Goal: Task Accomplishment & Management: Use online tool/utility

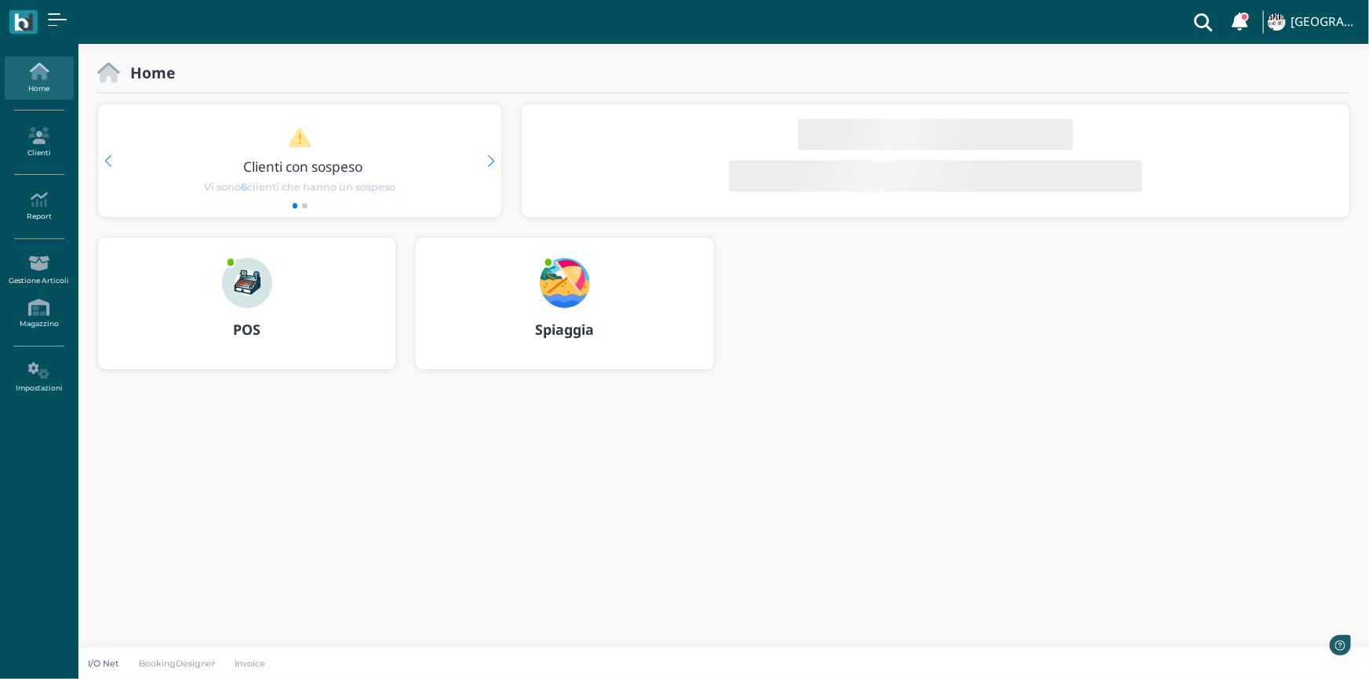
click at [532, 295] on div at bounding box center [564, 273] width 75 height 71
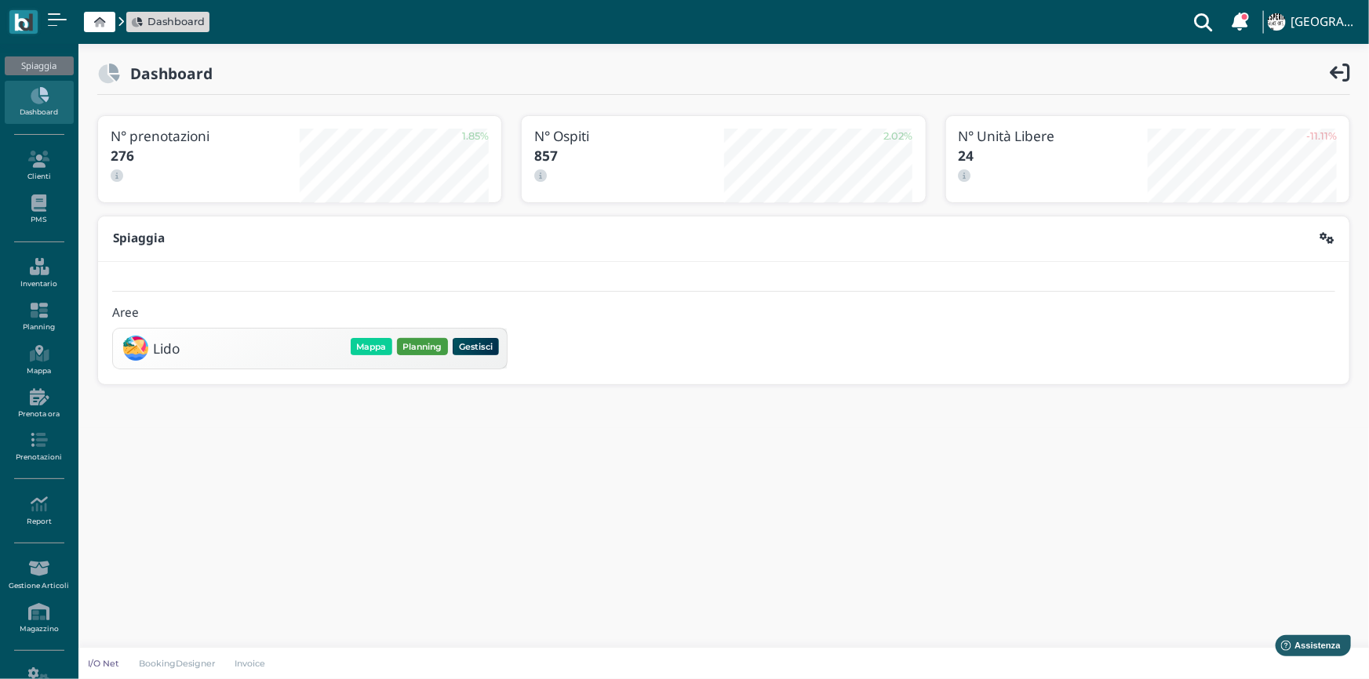
click at [412, 344] on button "Planning" at bounding box center [422, 346] width 51 height 17
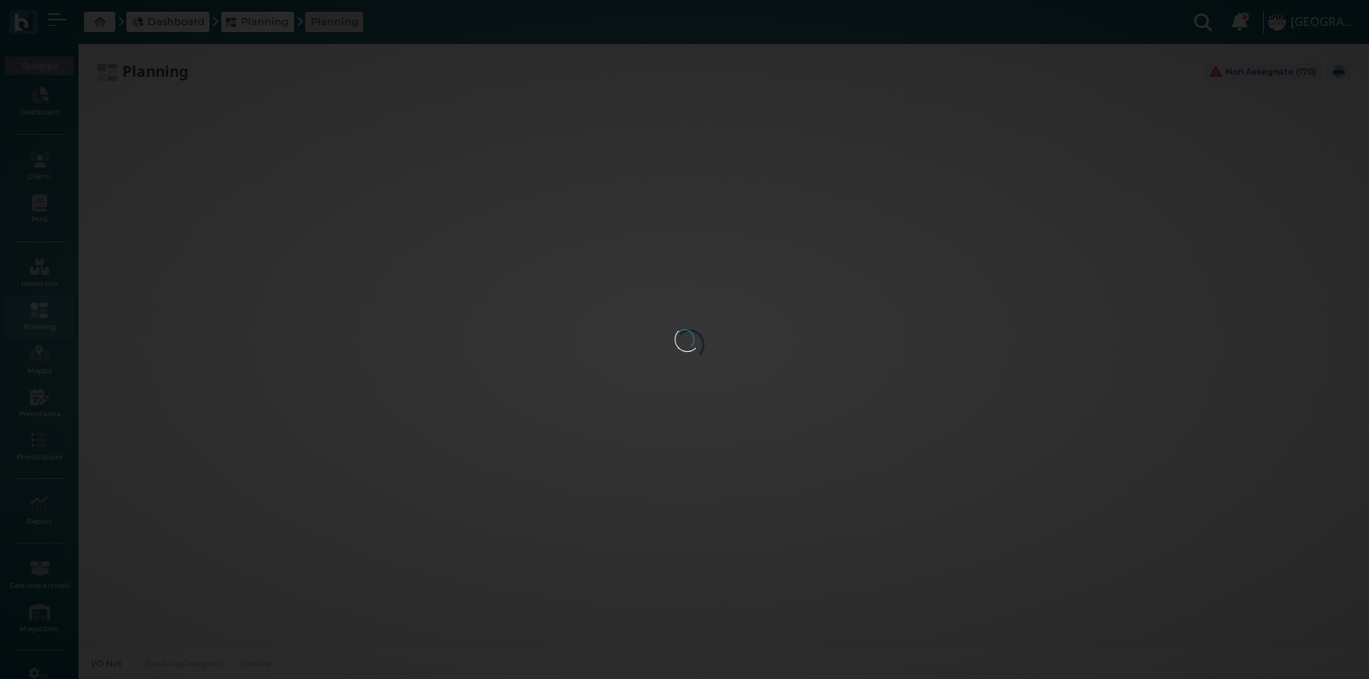
type input "2.8"
type input "55"
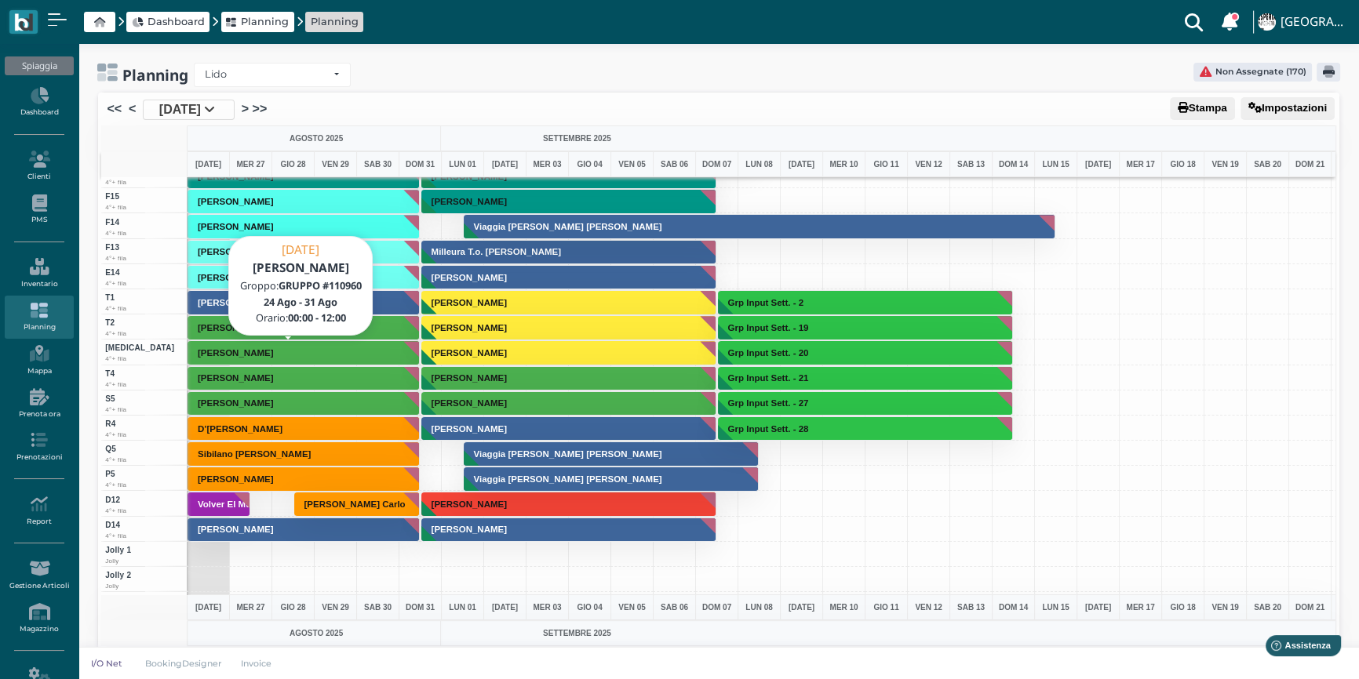
scroll to position [4330, 0]
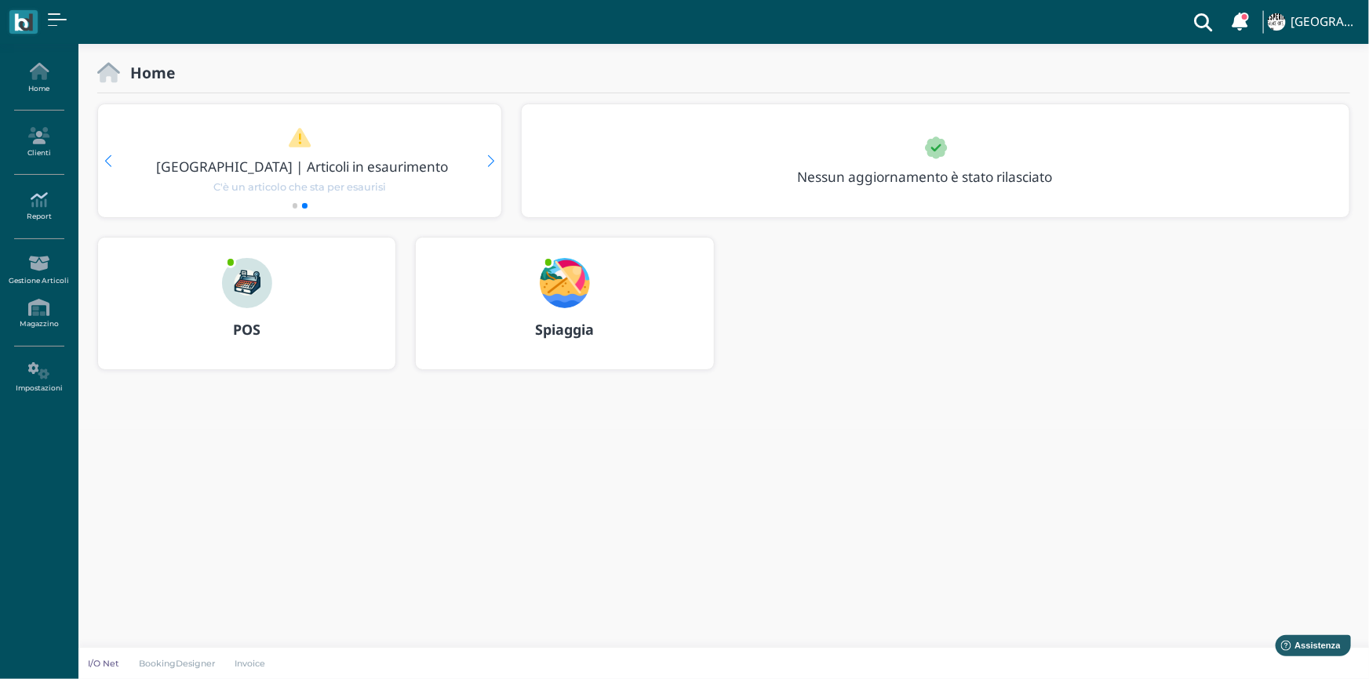
click at [52, 205] on icon at bounding box center [39, 199] width 68 height 17
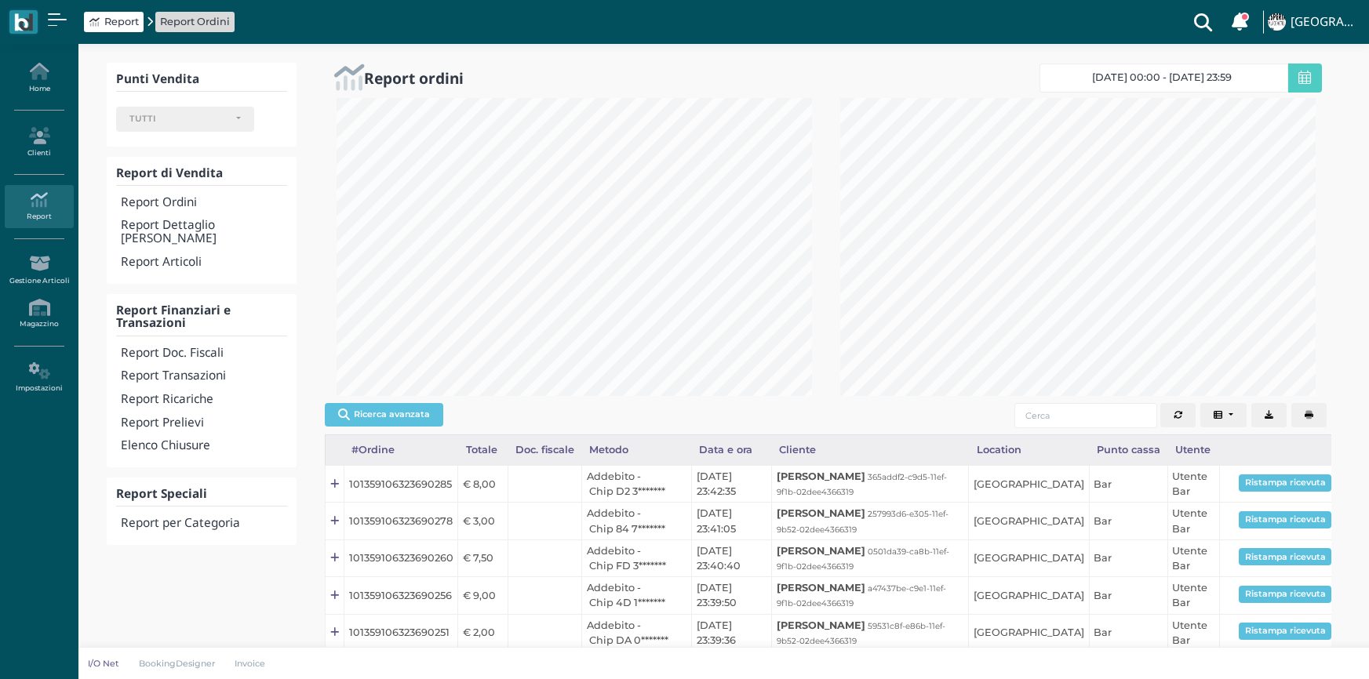
select select
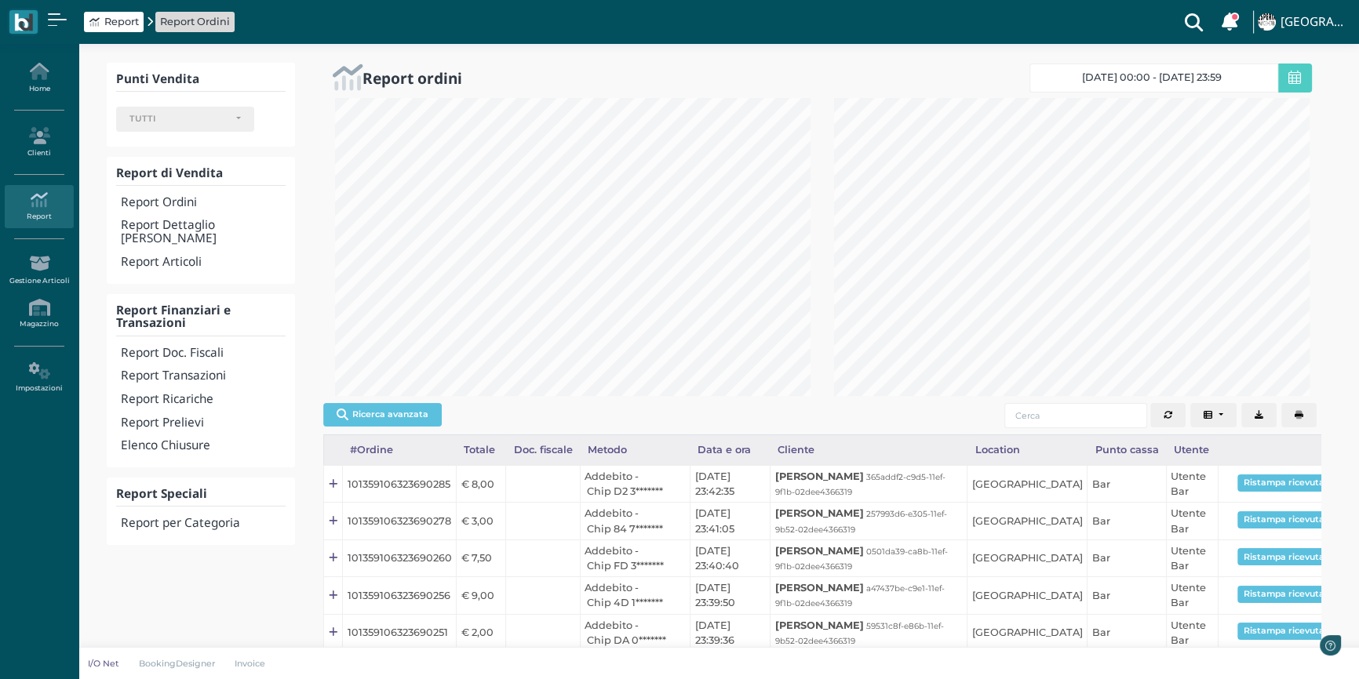
scroll to position [298, 498]
click at [199, 347] on h4 "Report Doc. Fiscali" at bounding box center [203, 353] width 165 height 13
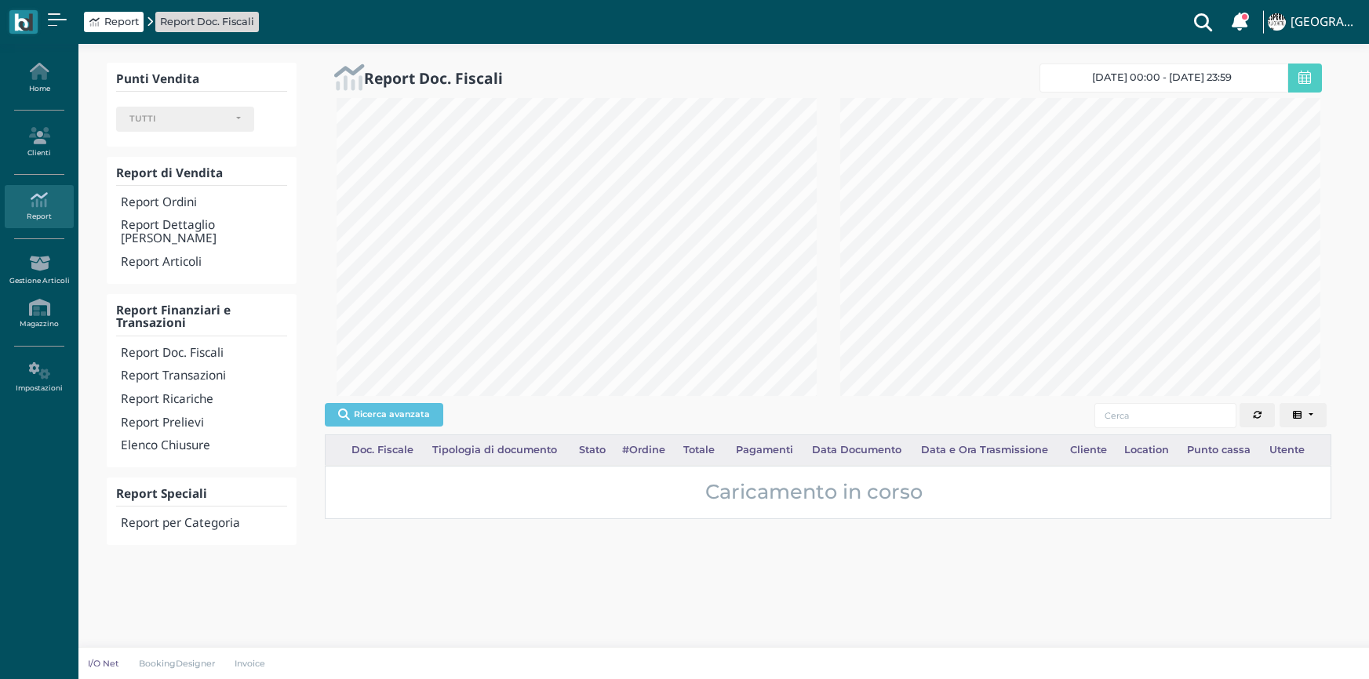
select select
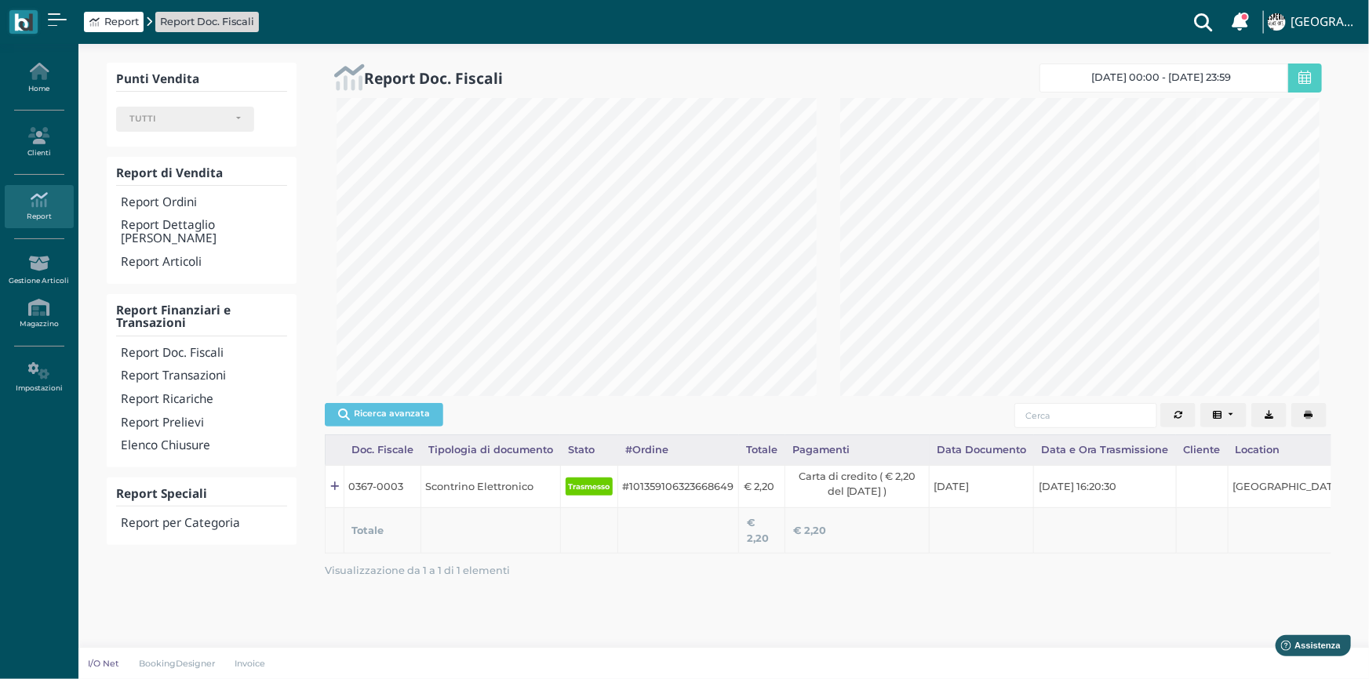
click at [1307, 420] on button "button" at bounding box center [1308, 415] width 35 height 25
click at [1310, 412] on icon "button" at bounding box center [1309, 415] width 9 height 9
click at [195, 370] on h4 "Report Transazioni" at bounding box center [204, 376] width 166 height 13
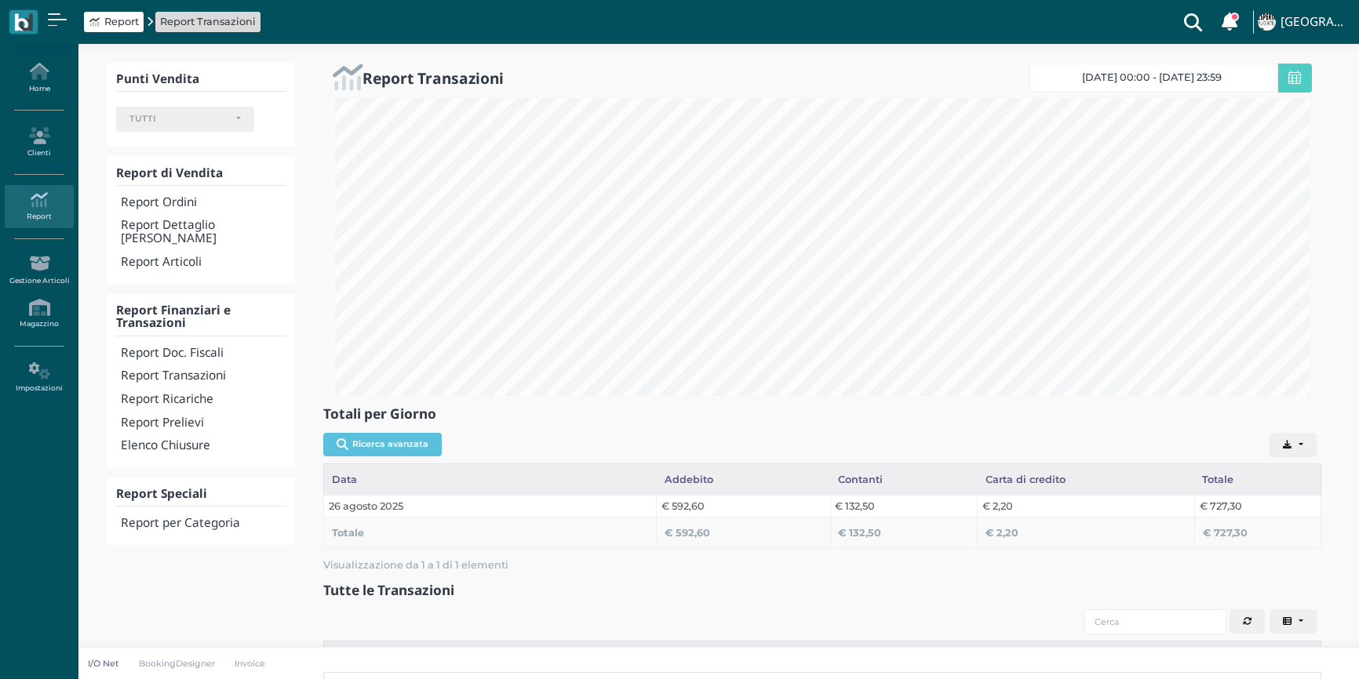
select select
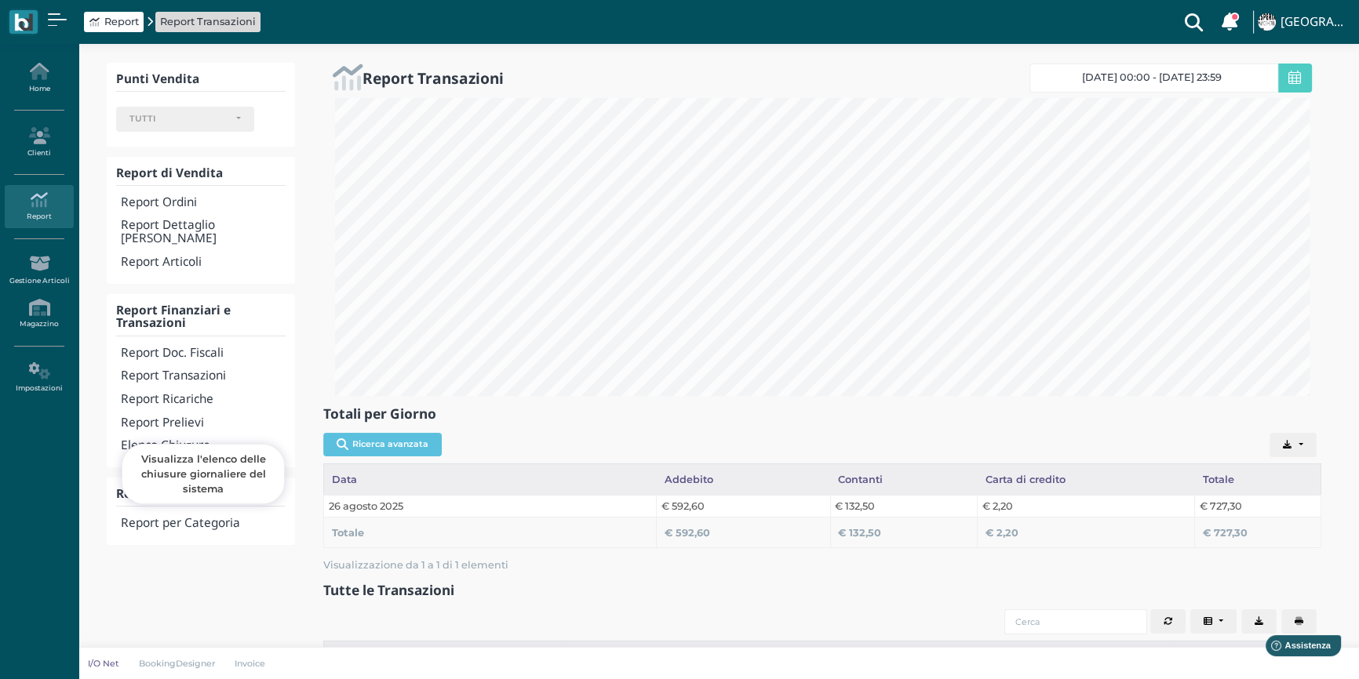
click at [176, 439] on h4 "Elenco Chiusure" at bounding box center [203, 445] width 165 height 13
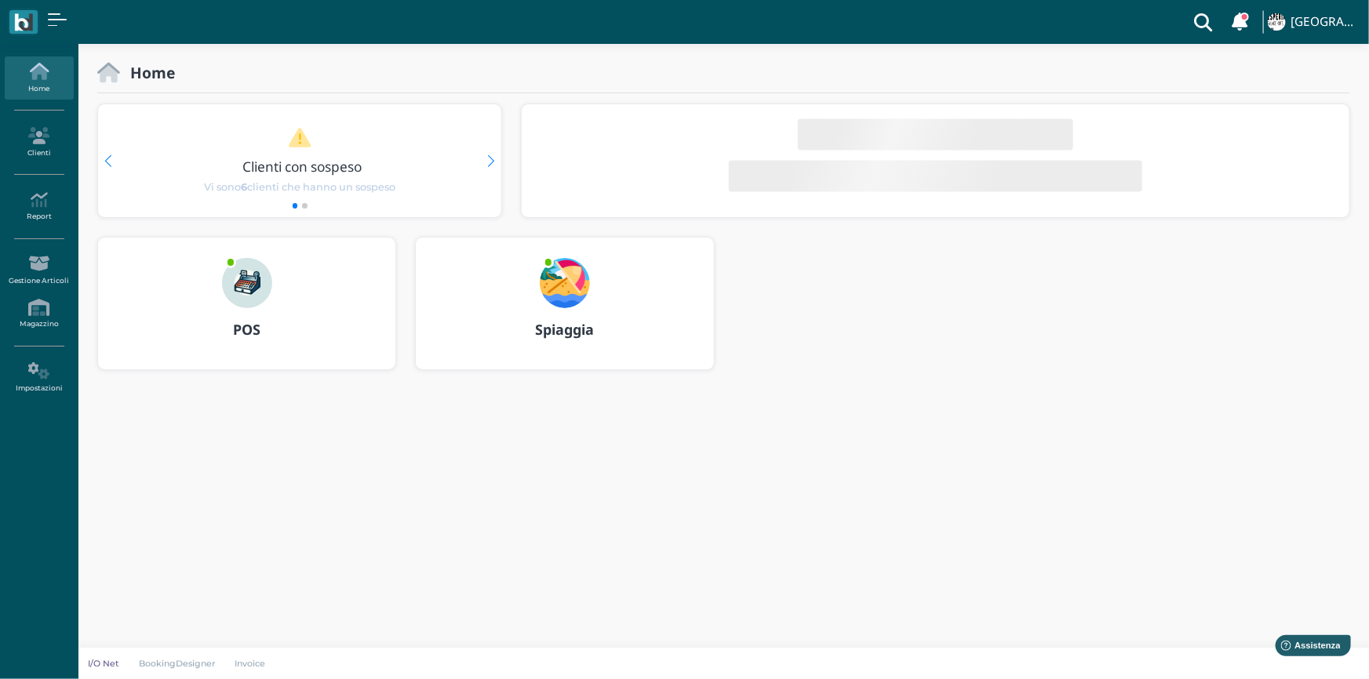
click at [297, 295] on div "POS" at bounding box center [246, 304] width 297 height 132
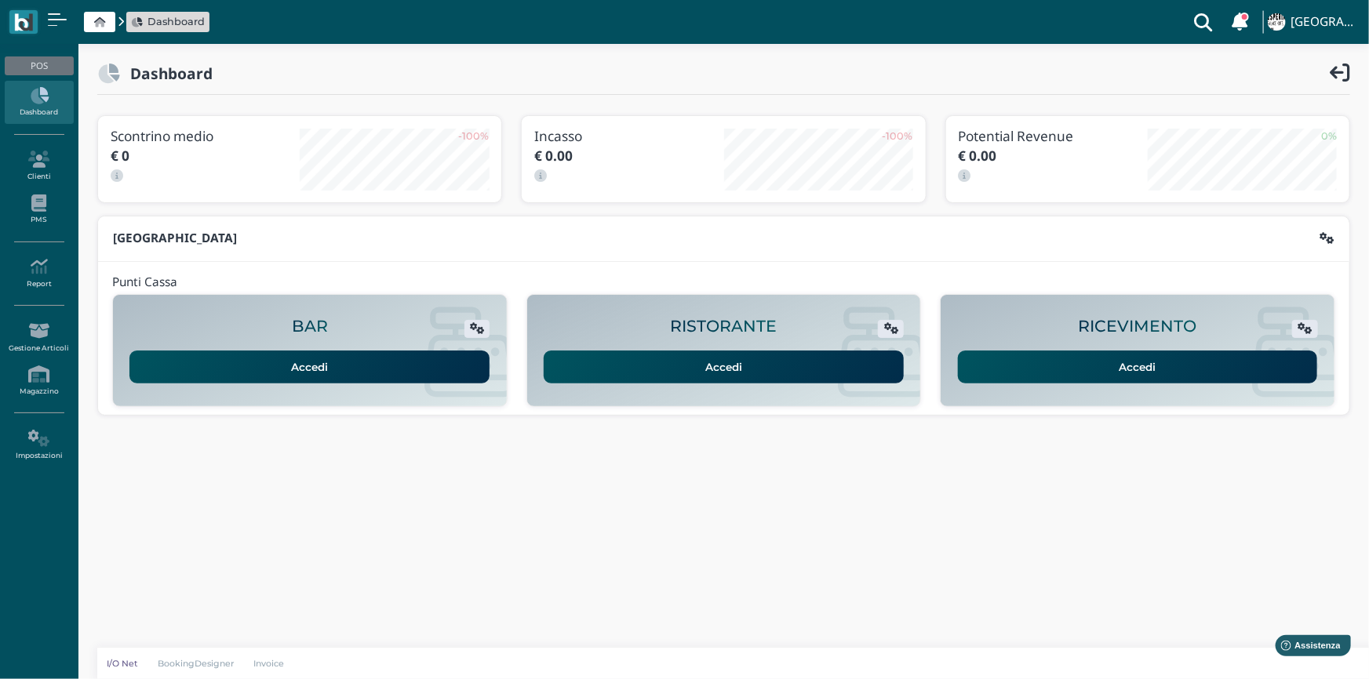
click at [1048, 359] on link "Accedi" at bounding box center [1138, 367] width 360 height 33
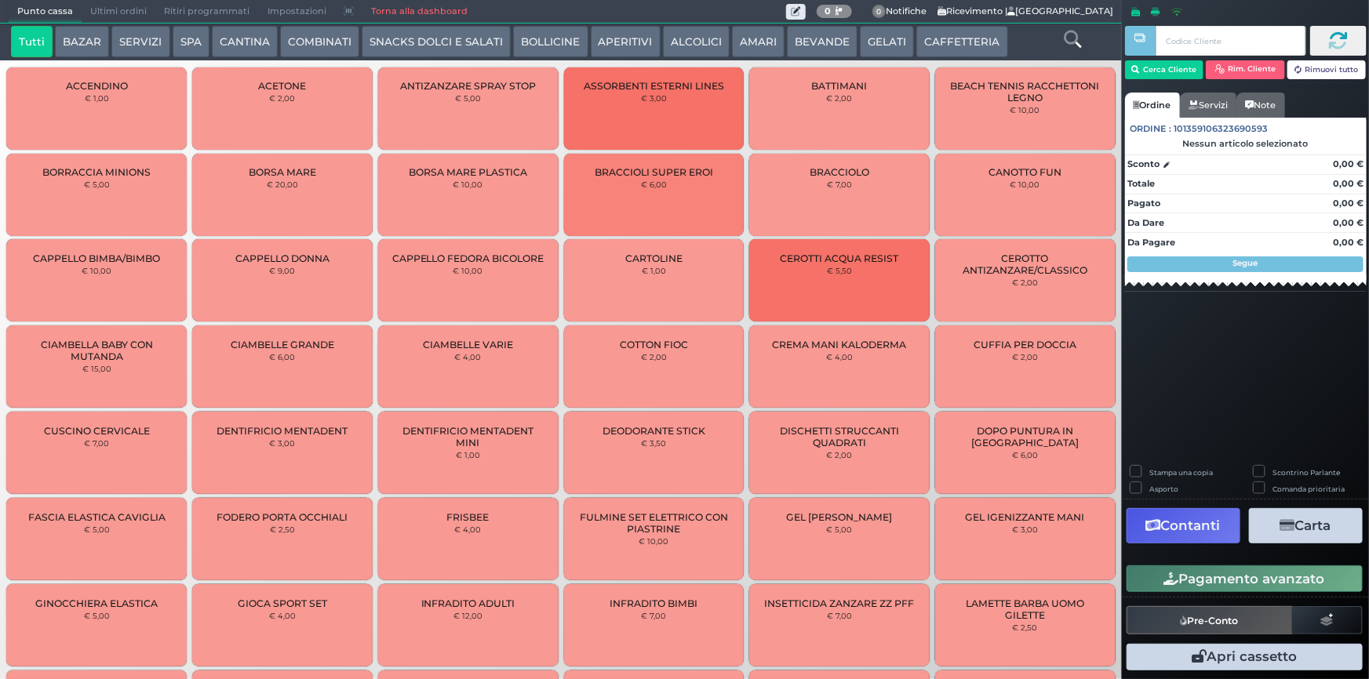
click at [113, 13] on span "Ultimi ordini" at bounding box center [119, 12] width 74 height 22
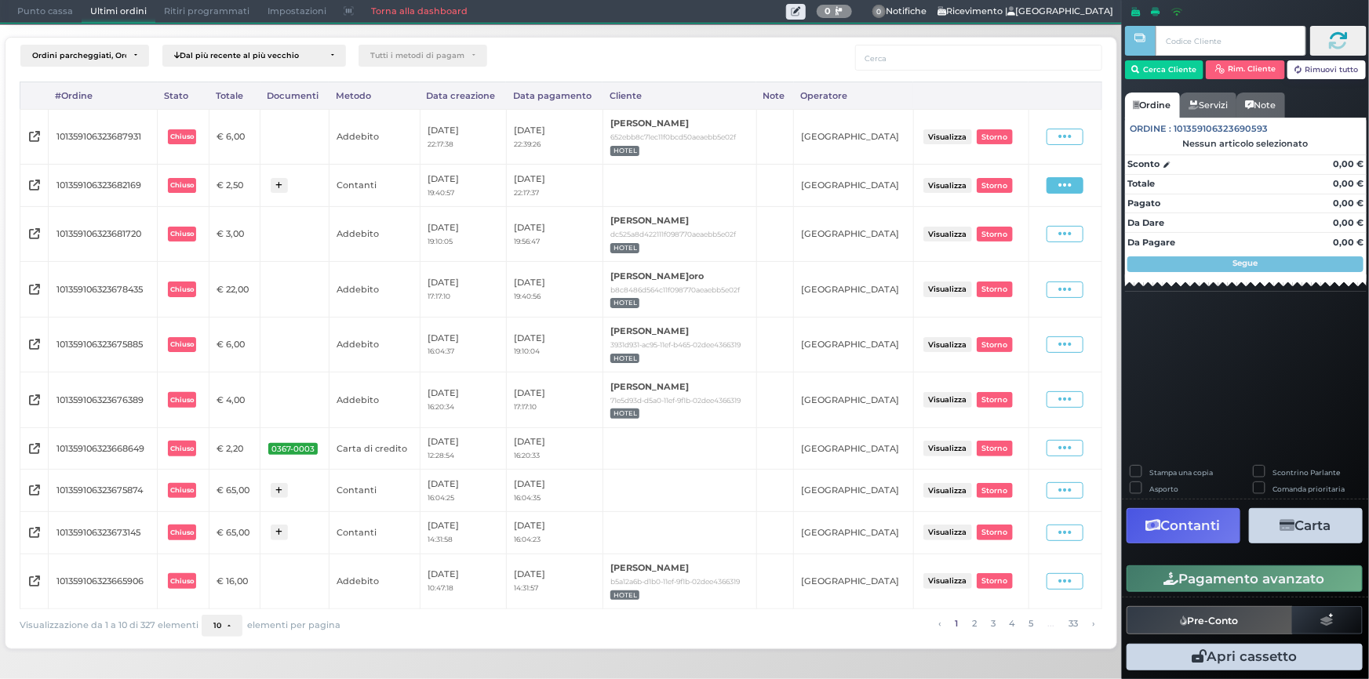
click at [1065, 183] on icon at bounding box center [1064, 185] width 13 height 15
click at [1029, 228] on span "Ristampa Pre-Conto" at bounding box center [1032, 230] width 64 height 27
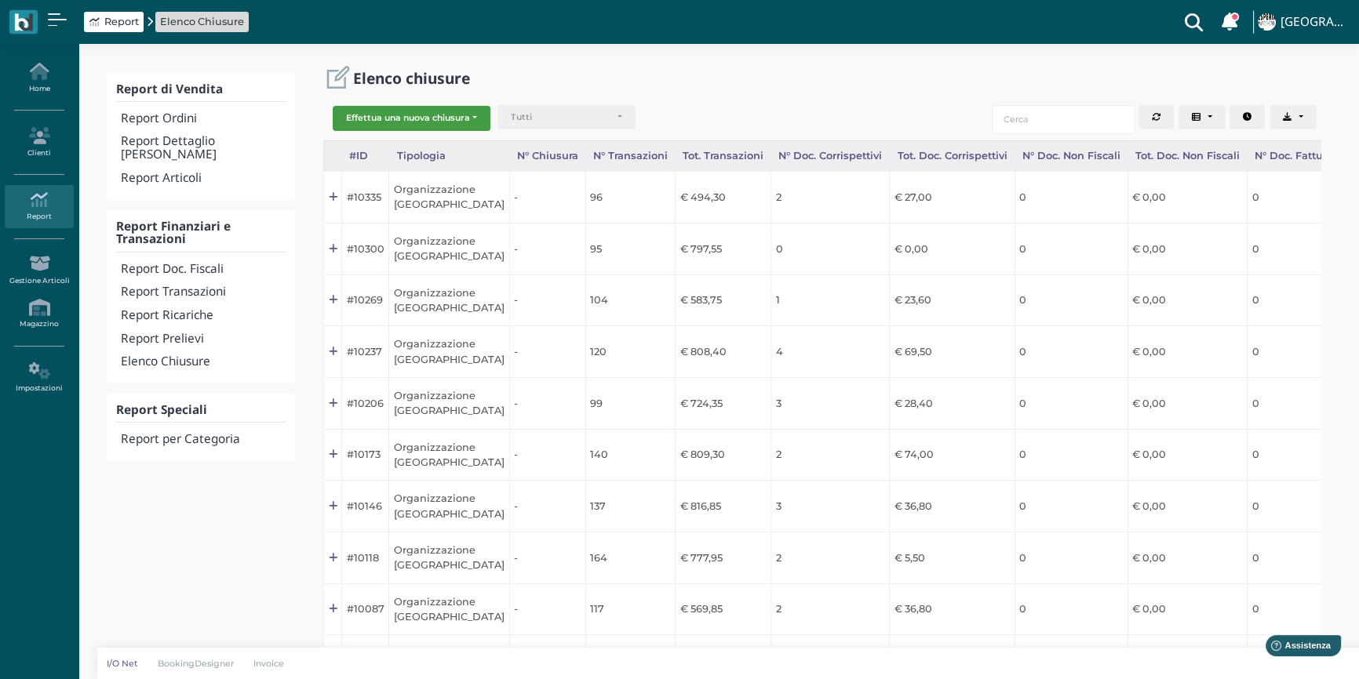
click at [438, 118] on button "Effettua una nuova chiusura" at bounding box center [412, 118] width 158 height 25
click at [373, 138] on span "Organizzazione" at bounding box center [394, 143] width 122 height 20
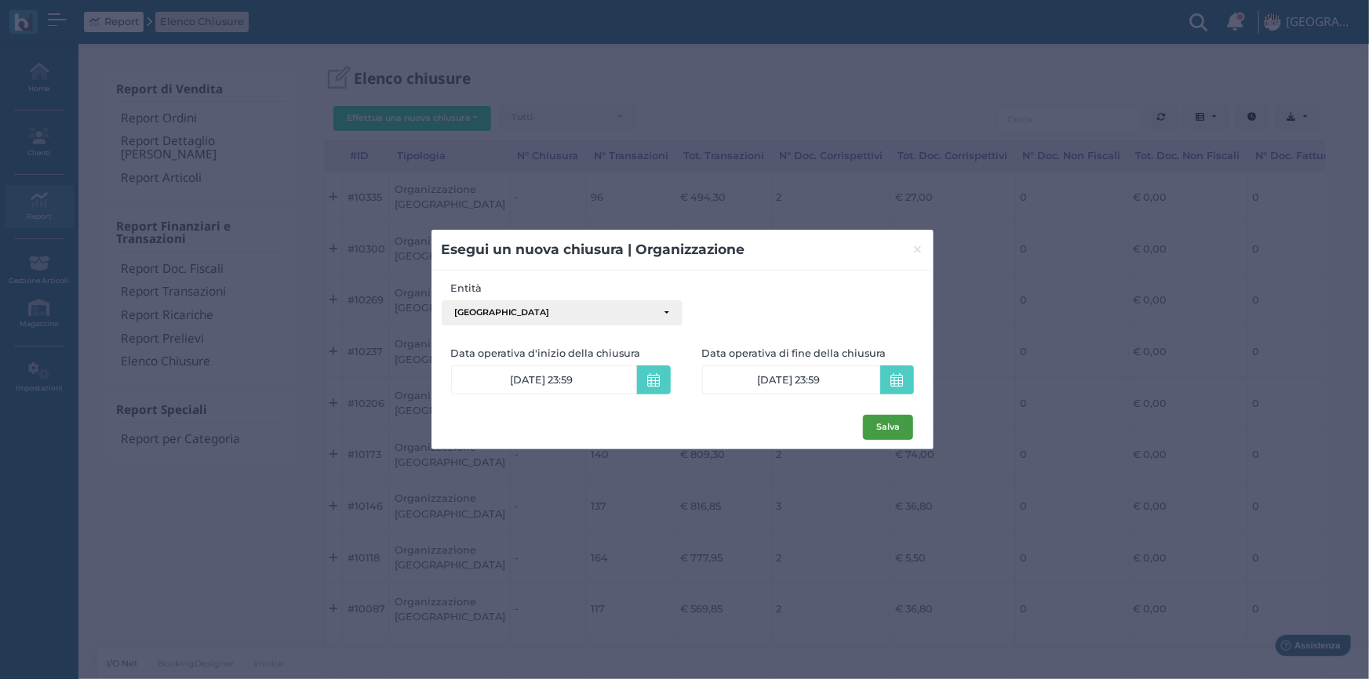
click at [877, 421] on button "Salva" at bounding box center [888, 427] width 50 height 25
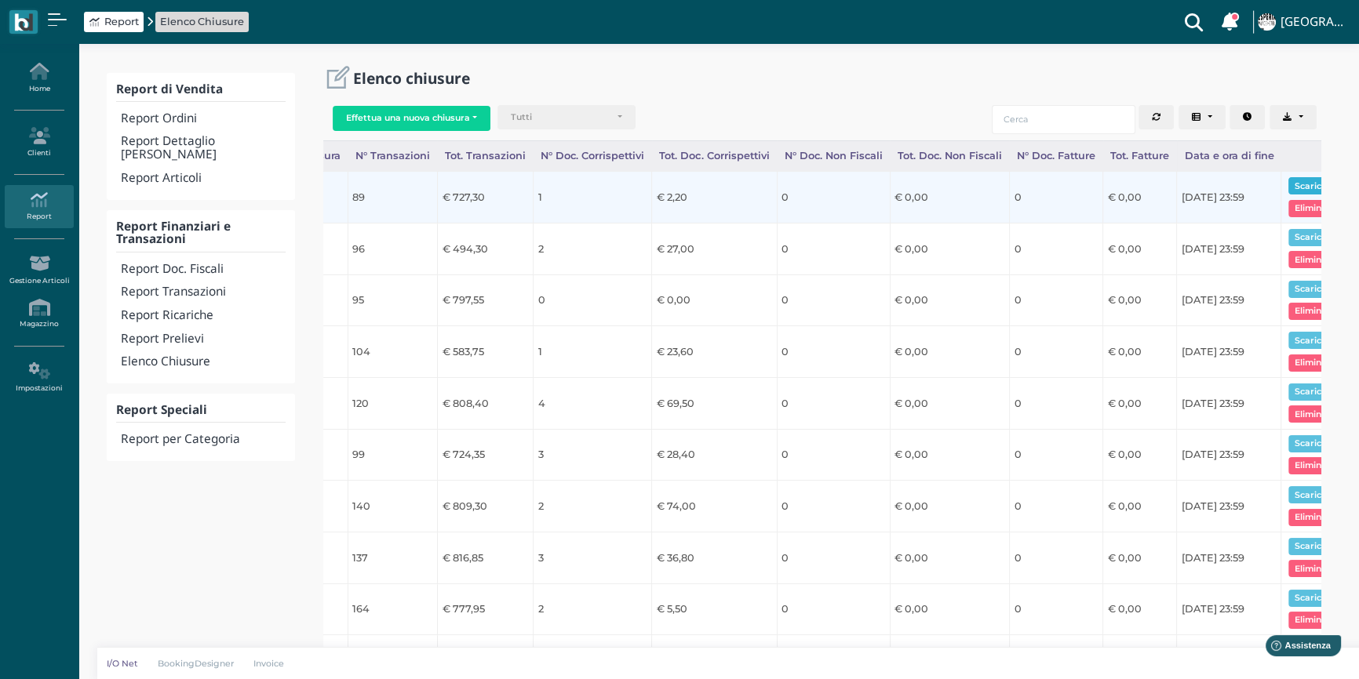
click at [1288, 184] on button "Scarica pdf" at bounding box center [1318, 185] width 60 height 17
